Goal: Task Accomplishment & Management: Manage account settings

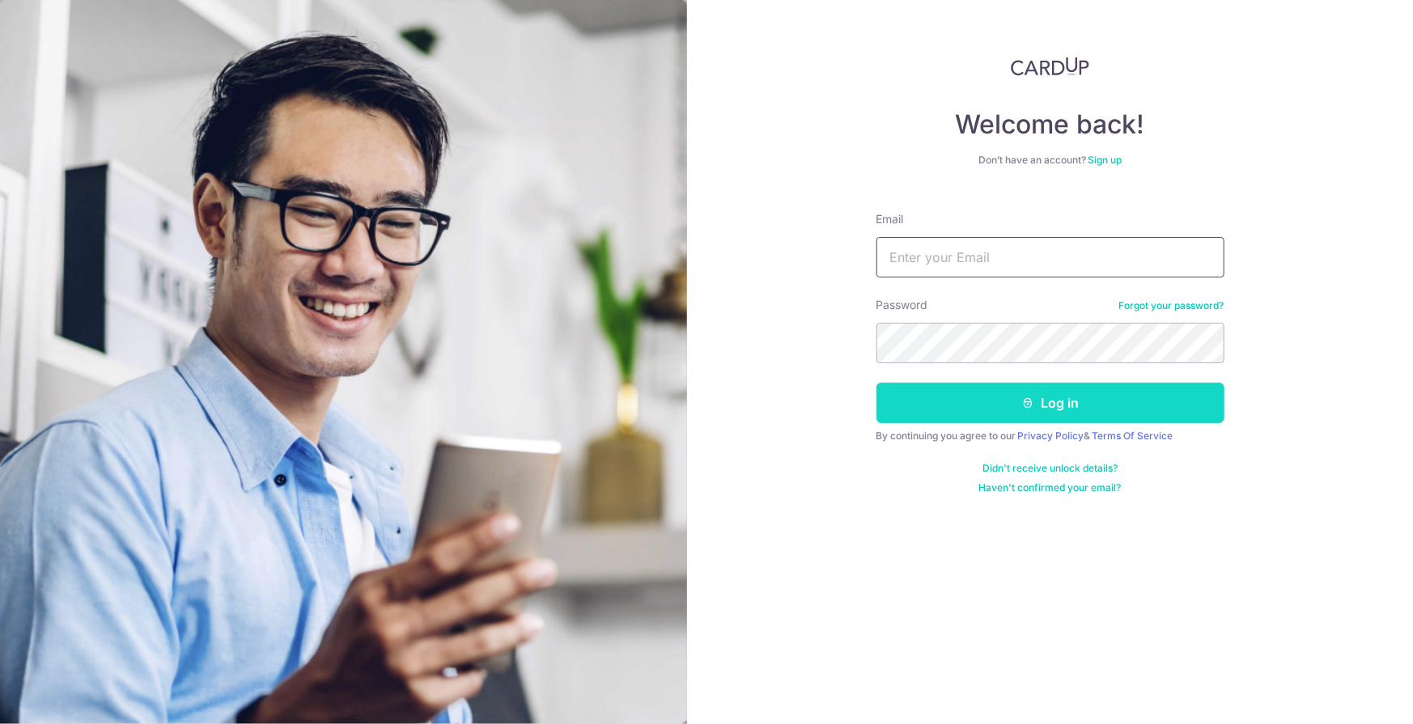
type input "[PERSON_NAME][EMAIL_ADDRESS][DOMAIN_NAME]"
click at [1033, 397] on icon "submit" at bounding box center [1027, 403] width 13 height 13
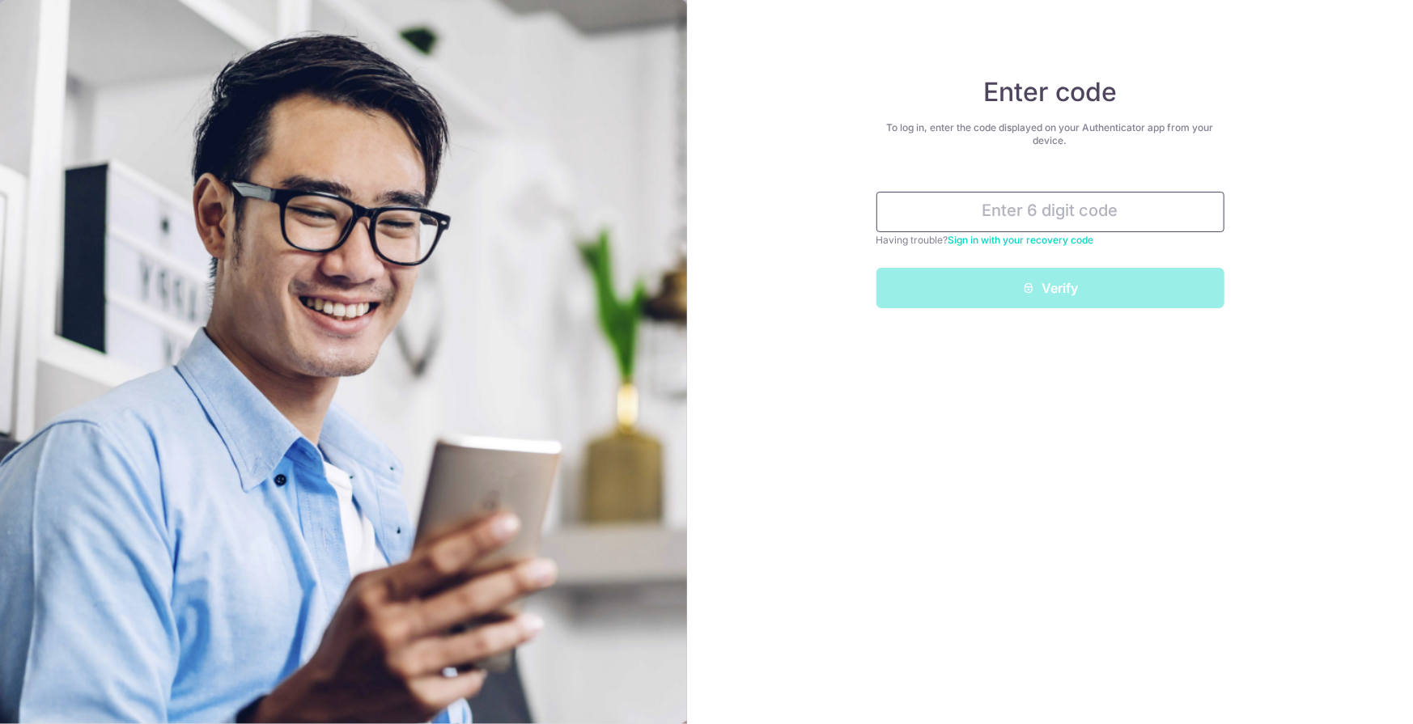
click at [1054, 217] on input "text" at bounding box center [1050, 212] width 348 height 40
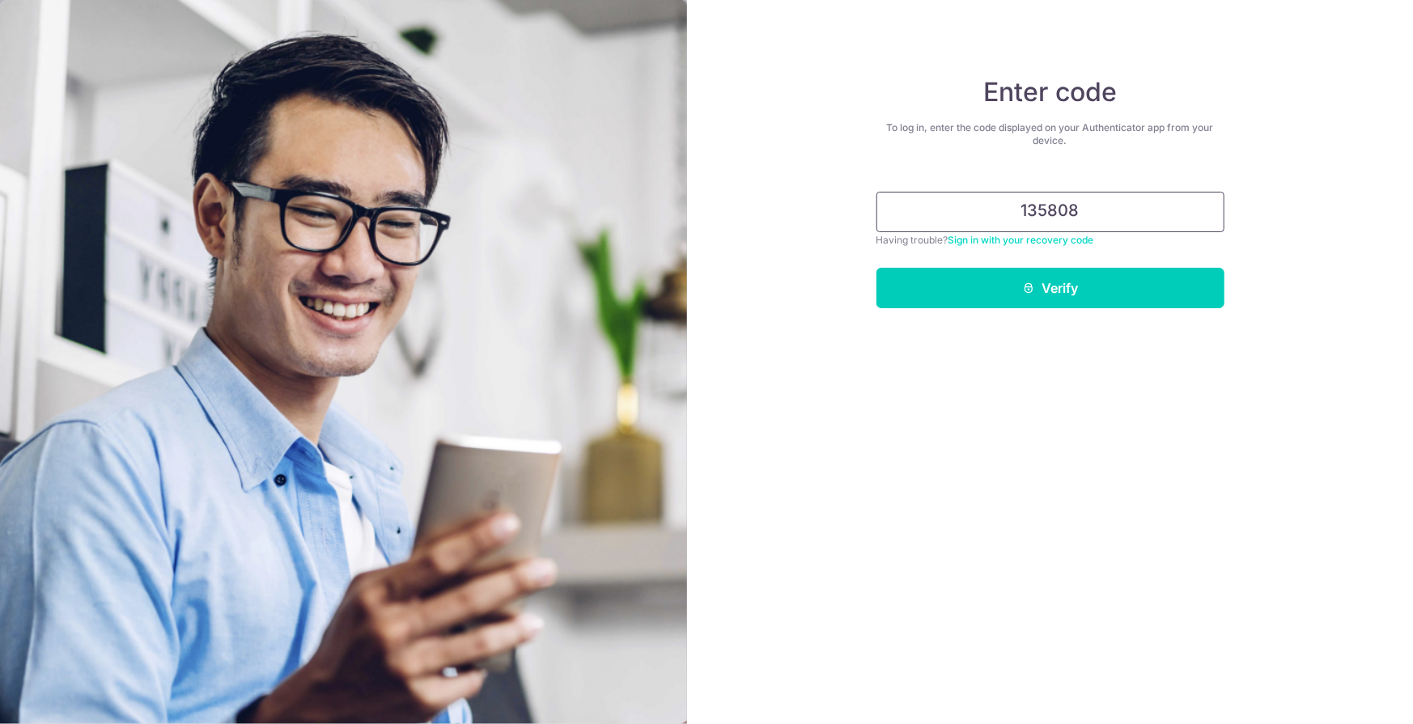
type input "135808"
click at [876, 268] on button "Verify" at bounding box center [1050, 288] width 348 height 40
click at [1087, 281] on button "Verify" at bounding box center [1050, 288] width 348 height 40
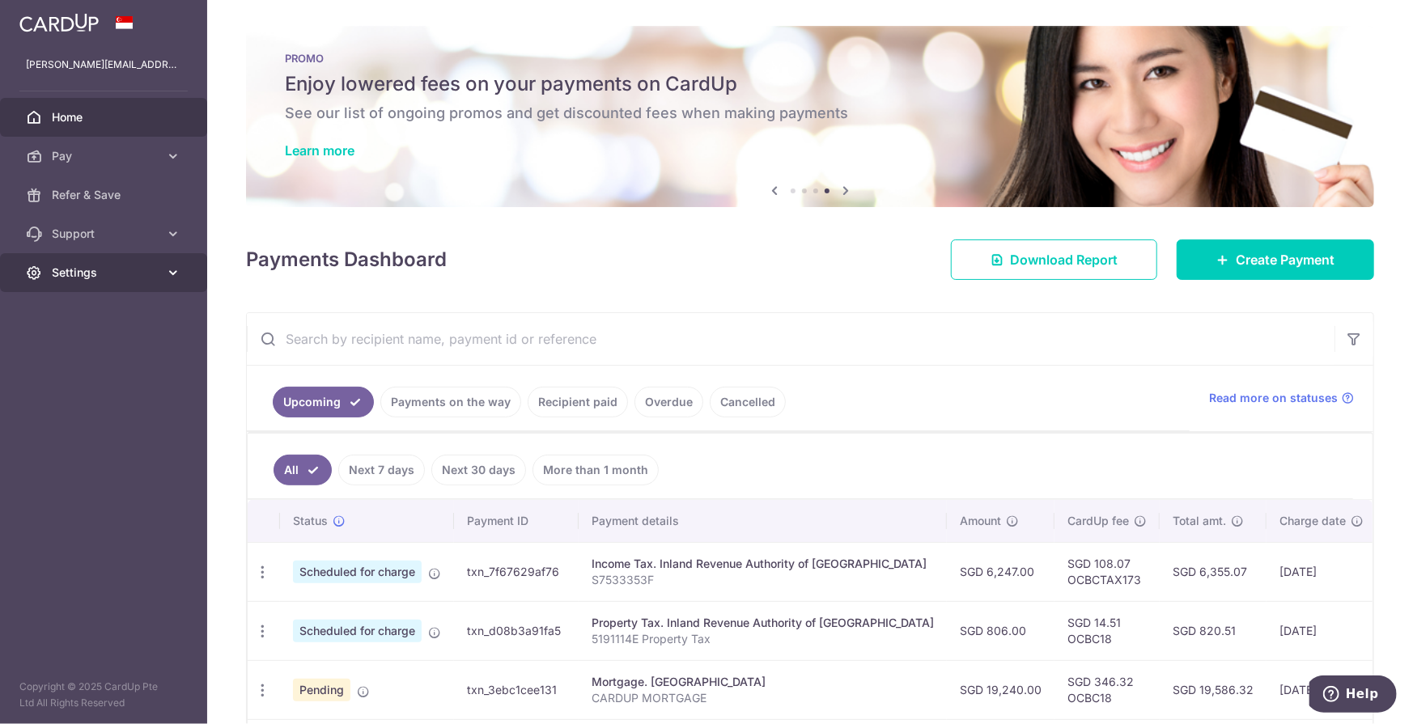
click at [101, 269] on span "Settings" at bounding box center [105, 273] width 107 height 16
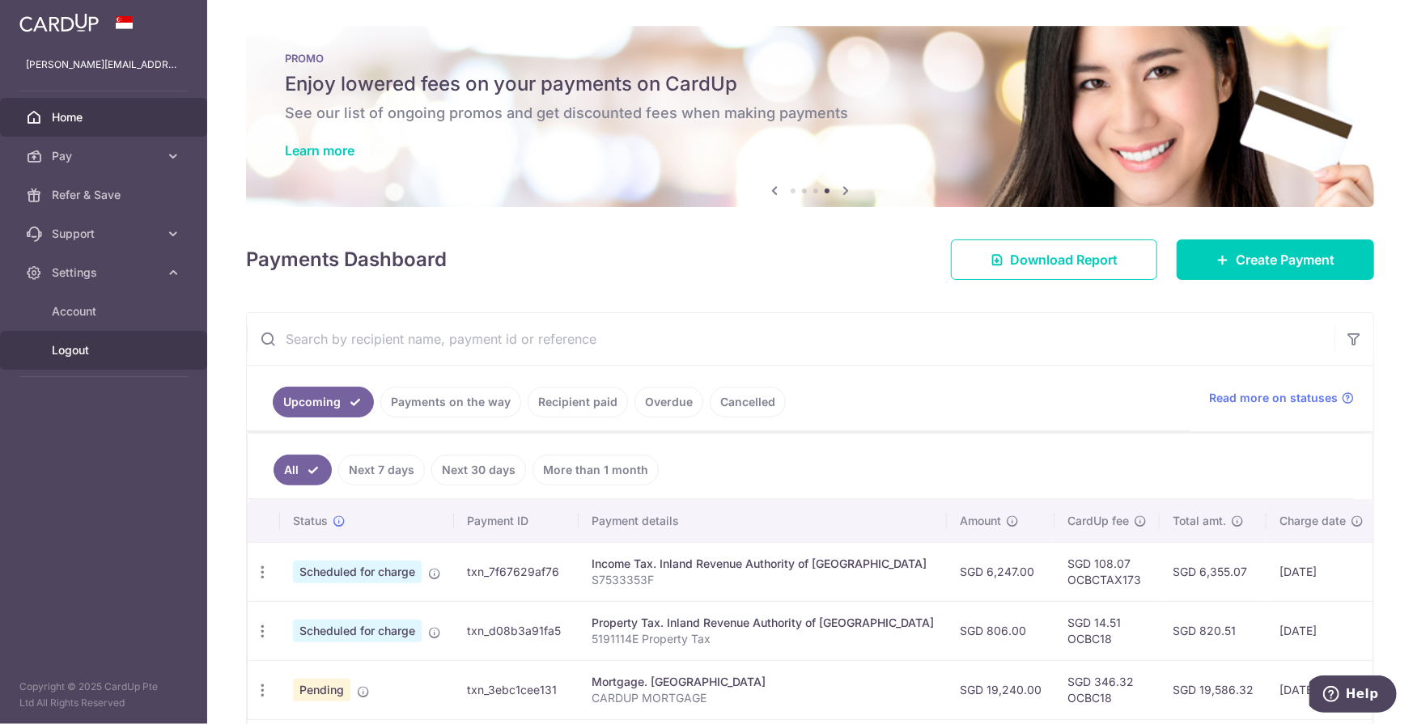
click at [75, 352] on span "Logout" at bounding box center [105, 350] width 107 height 16
